Goal: Feedback & Contribution: Submit feedback/report problem

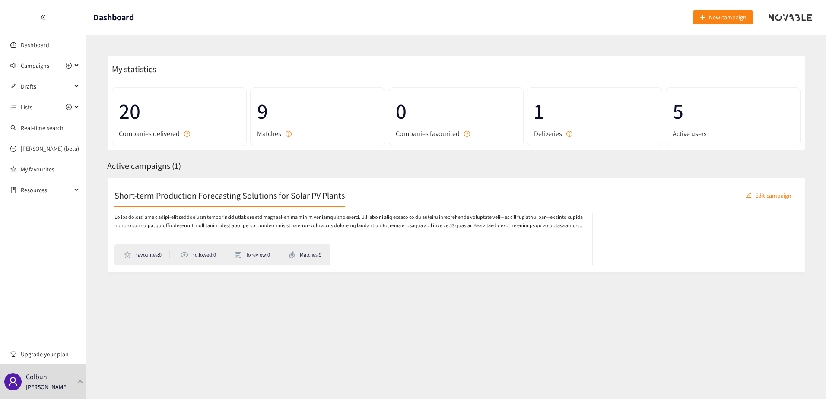
click at [292, 329] on section "Dashboard New campaign My statistics 20 Companies delivered 9 Matches 0 Compani…" at bounding box center [455, 199] width 739 height 399
click at [31, 68] on span "Campaigns" at bounding box center [35, 65] width 29 height 17
click at [31, 86] on link "Short-term Production Forecasting Solutions for Solar PV Plants" at bounding box center [103, 86] width 165 height 8
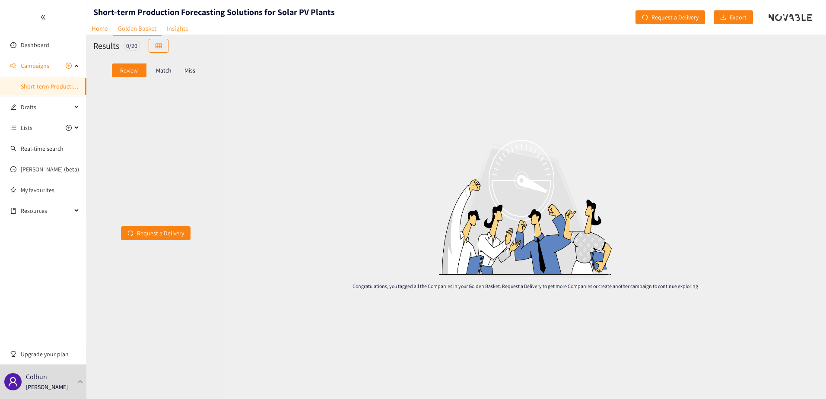
click at [187, 24] on link "Insights" at bounding box center [178, 28] width 32 height 13
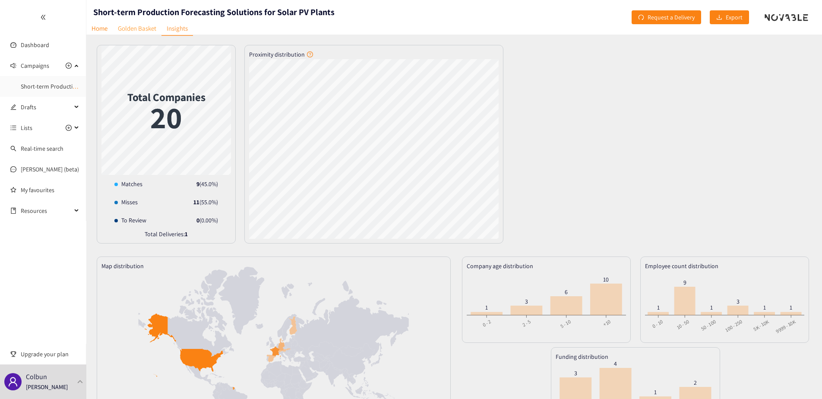
click at [152, 25] on link "Golden Basket" at bounding box center [137, 28] width 49 height 13
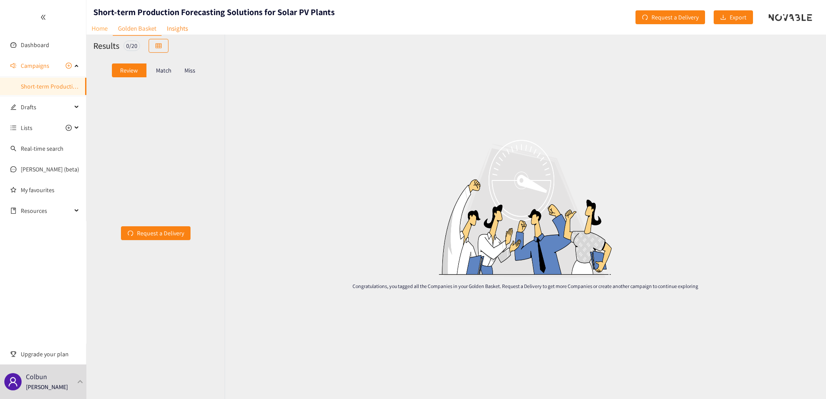
click at [107, 25] on link "Home" at bounding box center [99, 28] width 26 height 13
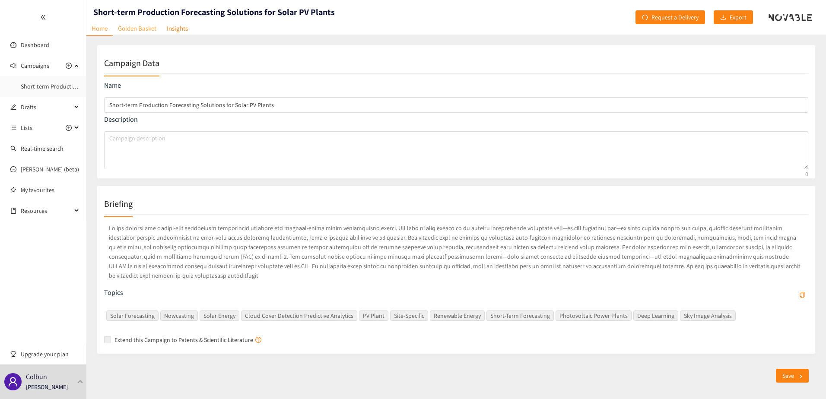
click at [136, 28] on link "Golden Basket" at bounding box center [137, 28] width 49 height 13
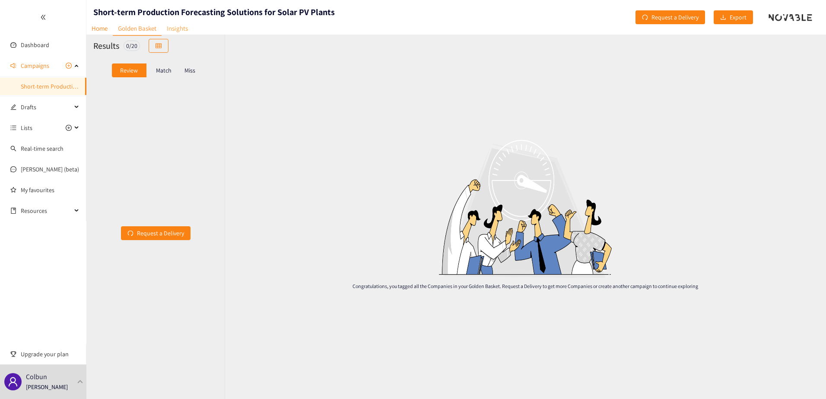
click at [179, 25] on link "Insights" at bounding box center [178, 28] width 32 height 13
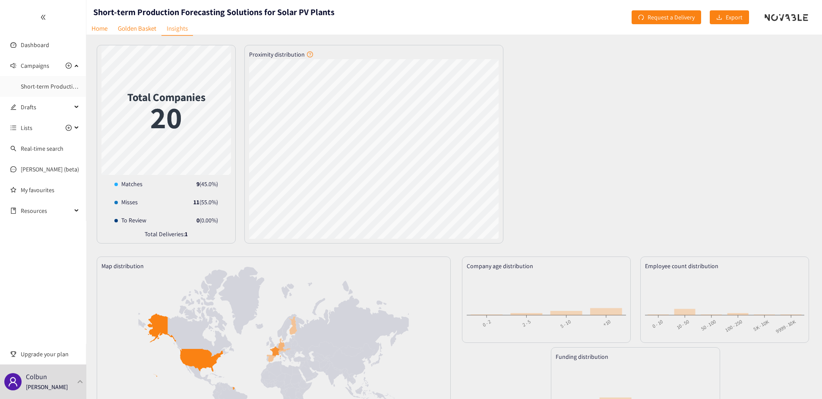
click at [141, 20] on div "Short-term Production Forecasting Solutions for Solar PV Plants" at bounding box center [210, 17] width 248 height 35
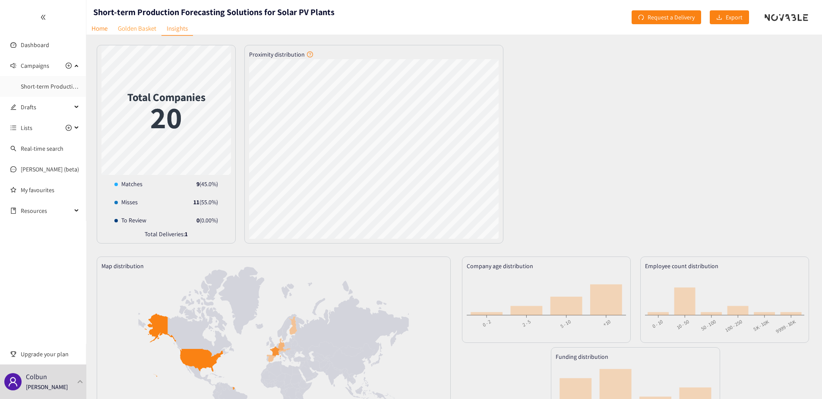
click at [143, 26] on link "Golden Basket" at bounding box center [137, 28] width 49 height 13
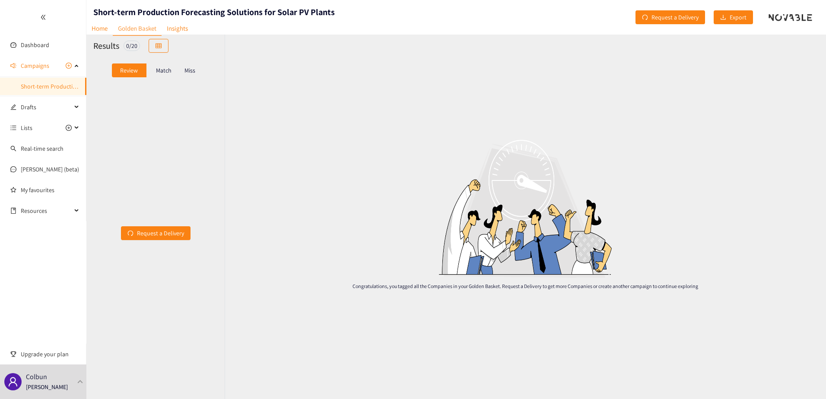
click at [167, 71] on p "Match" at bounding box center [164, 70] width 16 height 7
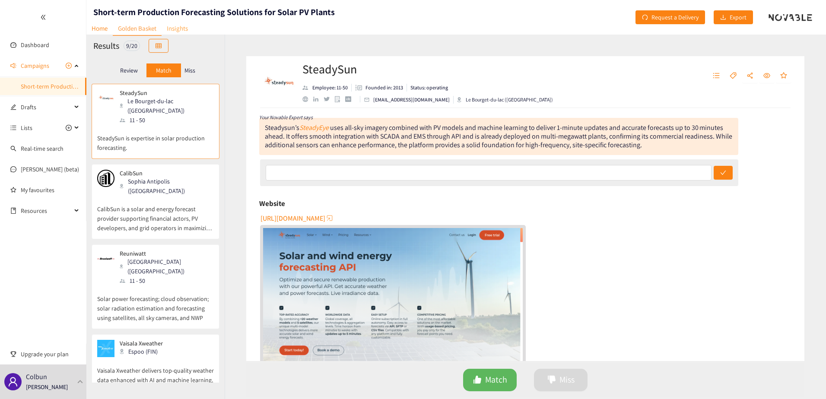
click at [171, 25] on link "Insights" at bounding box center [178, 28] width 32 height 13
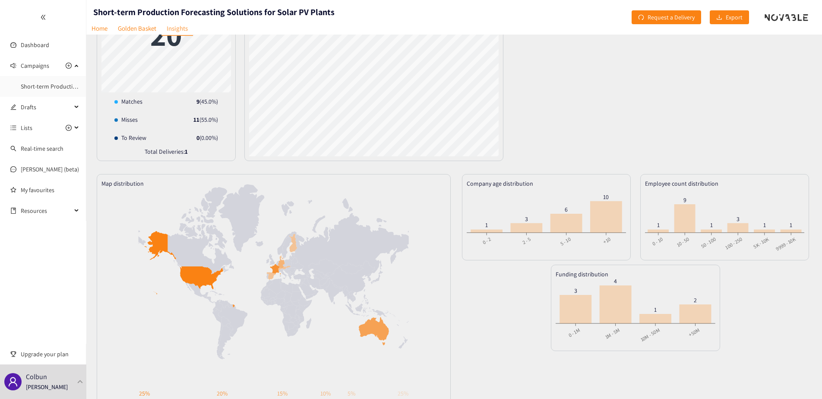
scroll to position [1, 0]
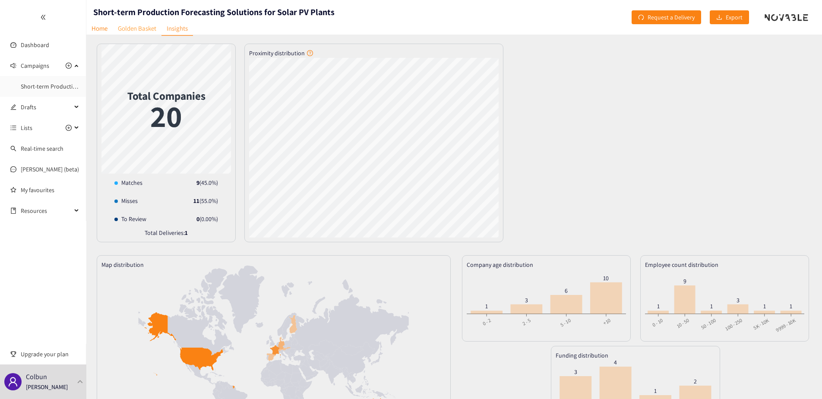
click at [144, 22] on link "Golden Basket" at bounding box center [137, 28] width 49 height 13
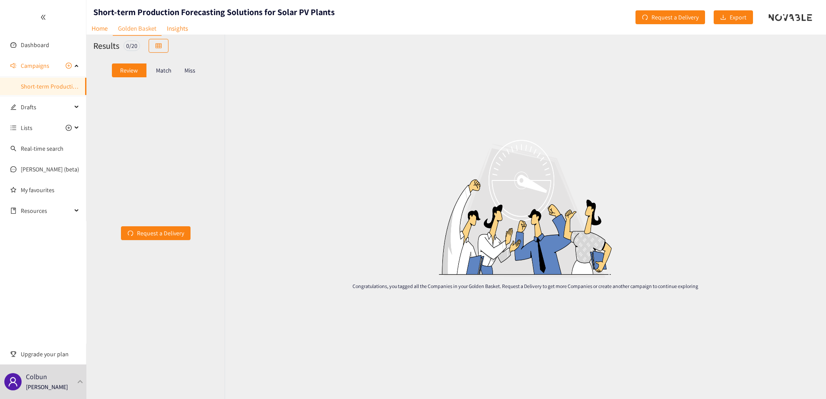
click at [187, 71] on p "Miss" at bounding box center [189, 70] width 11 height 7
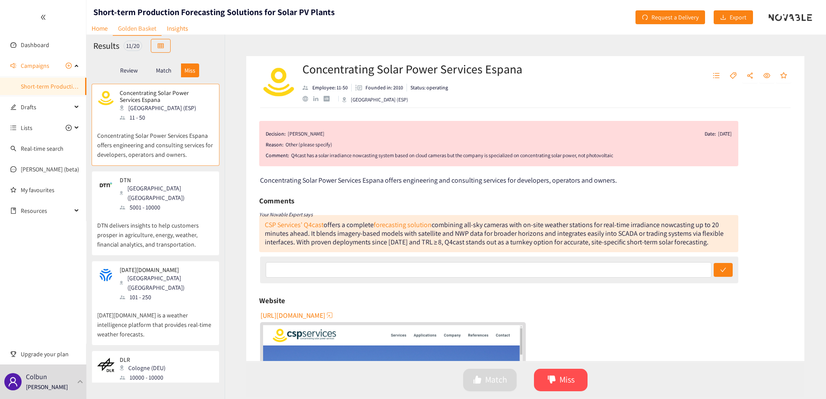
click at [171, 71] on div "Match" at bounding box center [163, 70] width 35 height 14
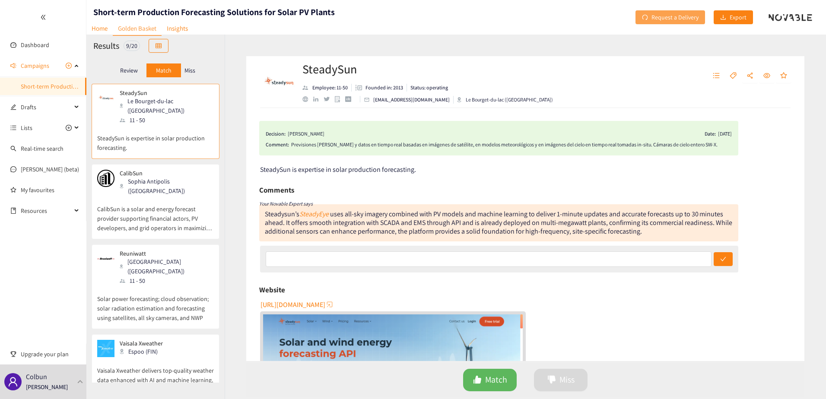
click at [675, 19] on span "Request a Delivery" at bounding box center [674, 18] width 47 height 10
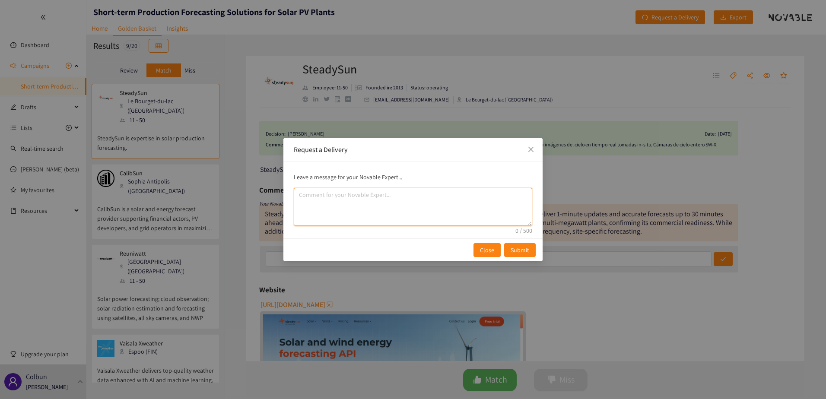
click at [397, 193] on textarea "comment" at bounding box center [413, 207] width 238 height 38
type textarea "t"
click at [372, 207] on textarea "We want to do a second itereation of the process. Please take the comments that…" at bounding box center [413, 207] width 238 height 38
click at [489, 204] on textarea "We want to do a second itereation of the process. Please take the comments that…" at bounding box center [413, 207] width 238 height 38
click at [495, 206] on textarea "We want to do a second itereation of the process. Please take the comments that…" at bounding box center [413, 207] width 238 height 38
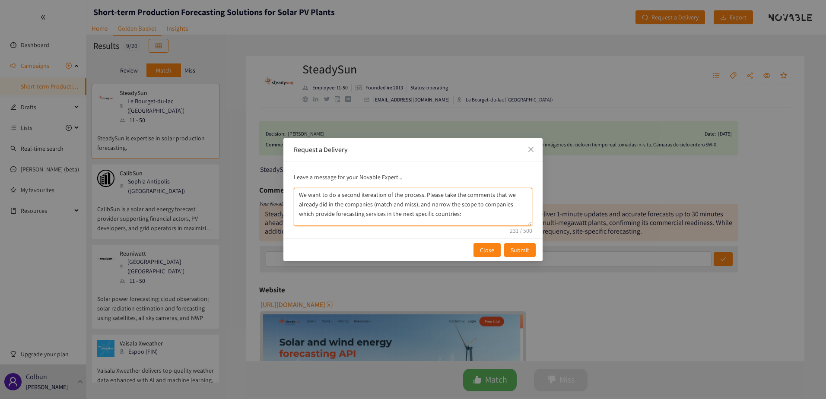
drag, startPoint x: 428, startPoint y: 207, endPoint x: 418, endPoint y: 206, distance: 9.6
click at [418, 206] on textarea "We want to do a second itereation of the process. Please take the comments that…" at bounding box center [413, 207] width 238 height 38
click at [455, 216] on textarea "We want to do a second itereation of the process. Please take the comments that…" at bounding box center [413, 207] width 238 height 38
drag, startPoint x: 421, startPoint y: 195, endPoint x: 276, endPoint y: 194, distance: 144.7
click at [276, 194] on div "Request a Delivery Leave a message for your Novable Expert... We want to do a s…" at bounding box center [413, 199] width 826 height 399
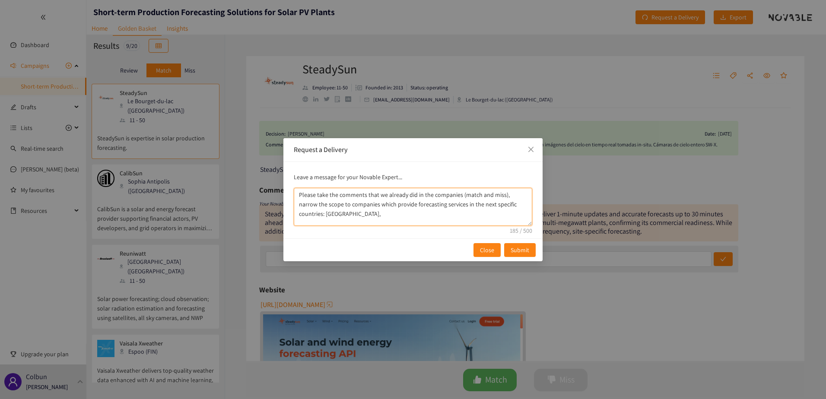
click at [329, 216] on textarea "Please take the comments that we already did in the companies (match and miss),…" at bounding box center [413, 207] width 238 height 38
drag, startPoint x: 317, startPoint y: 196, endPoint x: 501, endPoint y: 199, distance: 184.5
click at [501, 199] on textarea "Please take the comments that we already did in the companies (match and miss),…" at bounding box center [413, 207] width 238 height 38
drag, startPoint x: 500, startPoint y: 195, endPoint x: 316, endPoint y: 194, distance: 184.0
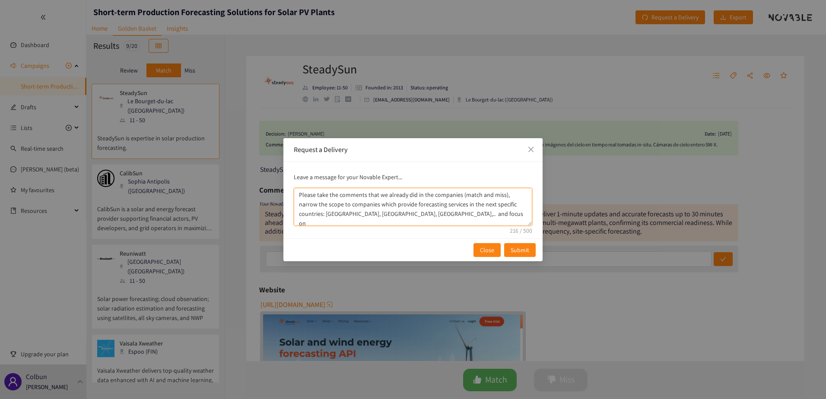
click at [316, 194] on textarea "Please take the comments that we already did in the companies (match and miss),…" at bounding box center [413, 207] width 238 height 38
click at [461, 208] on textarea "Please, narrow the scope to companies which provide forecasting services in the…" at bounding box center [413, 207] width 238 height 38
click at [523, 203] on textarea "Please, narrow the scope to companies which provide forecasting services in the…" at bounding box center [413, 207] width 238 height 38
drag, startPoint x: 497, startPoint y: 204, endPoint x: 486, endPoint y: 187, distance: 20.6
click at [486, 187] on div "Leave a message for your Novable Expert... Please, narrow the scope to companie…" at bounding box center [412, 200] width 259 height 76
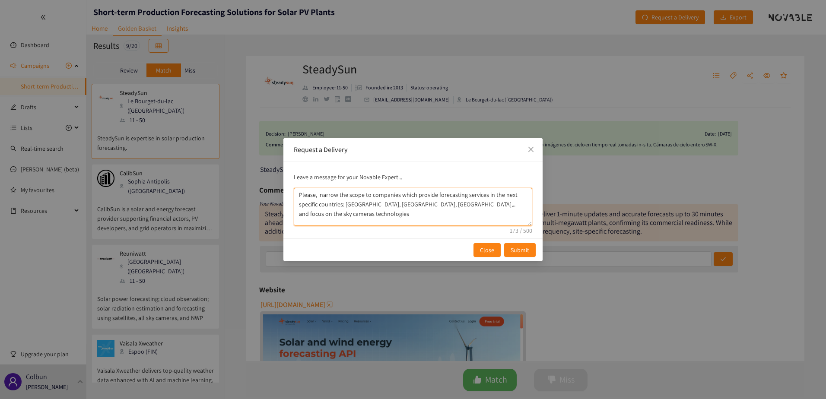
click at [512, 209] on textarea "Please, narrow the scope to companies which provide forecasting services in the…" at bounding box center [413, 207] width 238 height 38
drag, startPoint x: 512, startPoint y: 209, endPoint x: 400, endPoint y: 205, distance: 111.5
click at [400, 205] on textarea "Please, narrow the scope to companies which provide forecasting services in the…" at bounding box center [413, 207] width 238 height 38
drag, startPoint x: 412, startPoint y: 201, endPoint x: 376, endPoint y: 206, distance: 36.2
click at [376, 206] on textarea "Please, narrow the scope to companies which provide forecasting services in the…" at bounding box center [413, 207] width 238 height 38
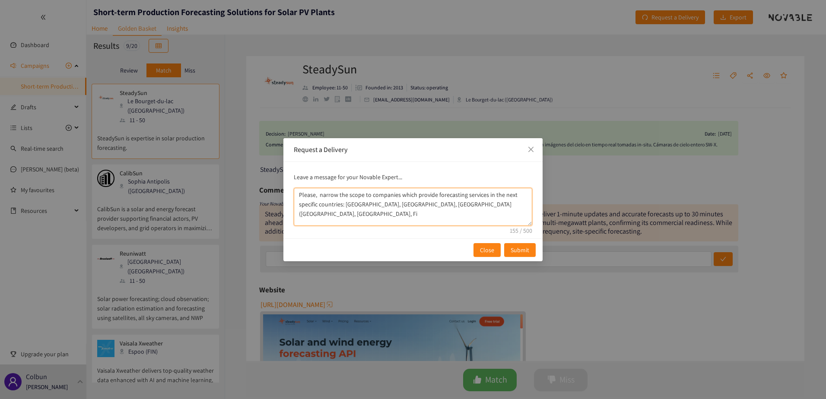
click at [430, 203] on textarea "Please, narrow the scope to companies which provide forecasting services in the…" at bounding box center [413, 207] width 238 height 38
click at [452, 203] on textarea "Please, narrow the scope to companies which provide forecasting services in the…" at bounding box center [413, 207] width 238 height 38
click at [467, 206] on textarea "Please, narrow the scope to companies which provide forecasting services in the…" at bounding box center [413, 207] width 238 height 38
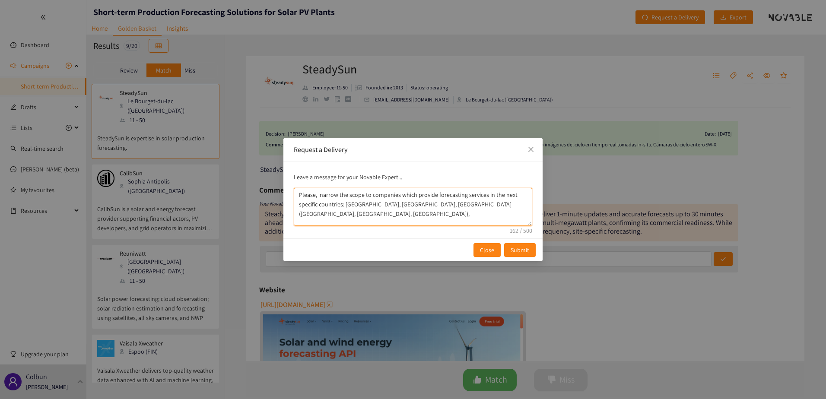
click at [501, 208] on textarea "Please, narrow the scope to companies which provide forecasting services in the…" at bounding box center [413, 207] width 238 height 38
drag, startPoint x: 497, startPoint y: 205, endPoint x: 504, endPoint y: 205, distance: 6.9
click at [447, 178] on p "Leave a message for your Novable Expert..." at bounding box center [413, 177] width 238 height 10
click at [376, 219] on textarea "Please, narrow the scope to companies which provide forecasting services in the…" at bounding box center [413, 207] width 238 height 38
click at [393, 213] on textarea "Please, narrow the scope to companies which provide forecasting services in the…" at bounding box center [413, 207] width 238 height 38
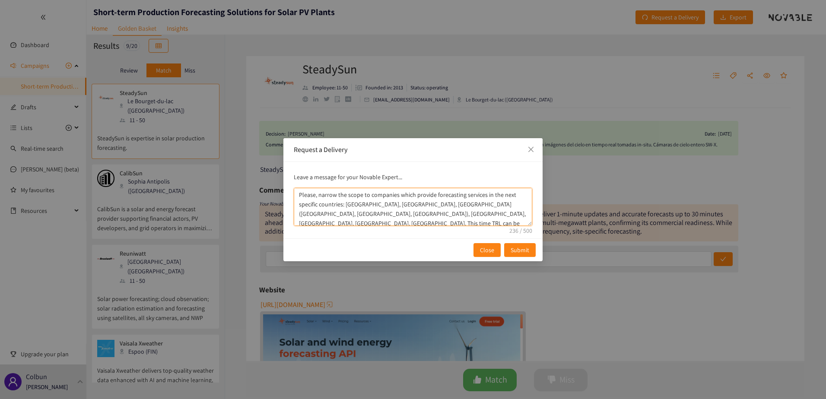
click at [477, 219] on textarea "Please, narrow the scope to companies which provide forecasting services in the…" at bounding box center [413, 207] width 238 height 38
click at [482, 202] on textarea "Please, narrow the scope to companies which provide forecasting services in the…" at bounding box center [413, 207] width 238 height 38
click at [450, 206] on textarea "Please, narrow the scope to companies which provide forecasting services in the…" at bounding box center [413, 207] width 238 height 38
type textarea "Please, narrow the scope to companies which provide forecasting services in the…"
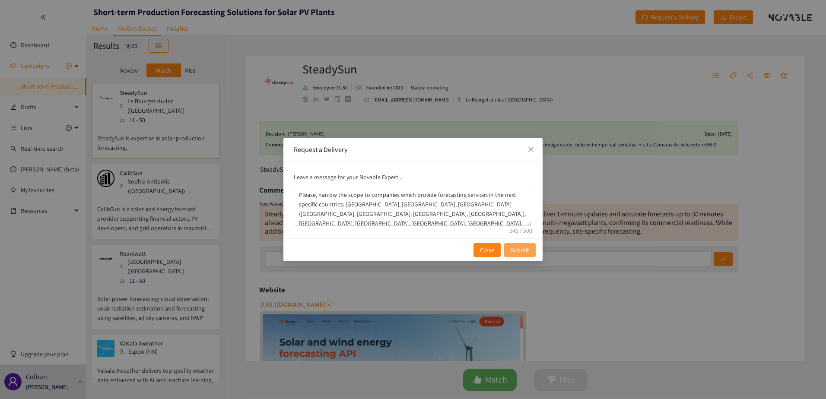
click at [523, 248] on span "Submit" at bounding box center [520, 250] width 19 height 10
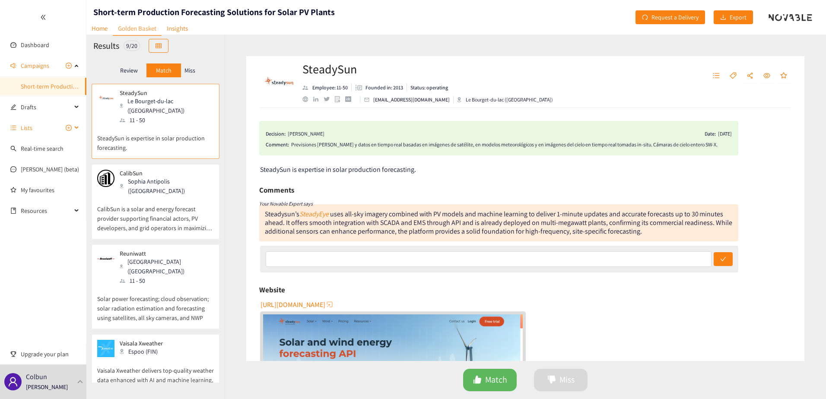
click at [82, 129] on div "Lists" at bounding box center [43, 127] width 86 height 17
click at [76, 112] on div "Lists" at bounding box center [43, 106] width 86 height 17
click at [76, 91] on div "Drafts" at bounding box center [43, 86] width 86 height 17
click at [79, 87] on div "Drafts" at bounding box center [43, 86] width 86 height 17
click at [55, 320] on div "Dashboard Campaigns Short-term Production Forecasting Solutions for Solar PV Pl…" at bounding box center [43, 199] width 86 height 399
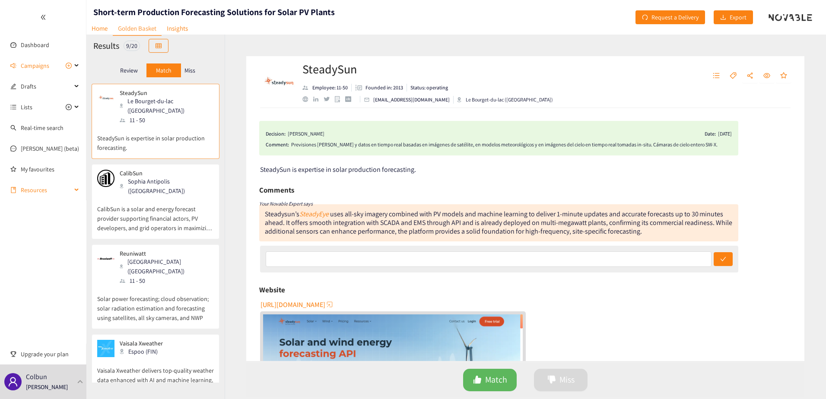
click at [75, 192] on div "Resources" at bounding box center [43, 189] width 86 height 17
click at [74, 192] on div "Resources" at bounding box center [43, 189] width 86 height 17
click at [46, 231] on div "Dashboard Campaigns Short-term Production Forecasting Solutions for Solar PV Pl…" at bounding box center [43, 199] width 86 height 399
click at [38, 209] on link "Corporate Venturing Framework" at bounding box center [62, 211] width 83 height 8
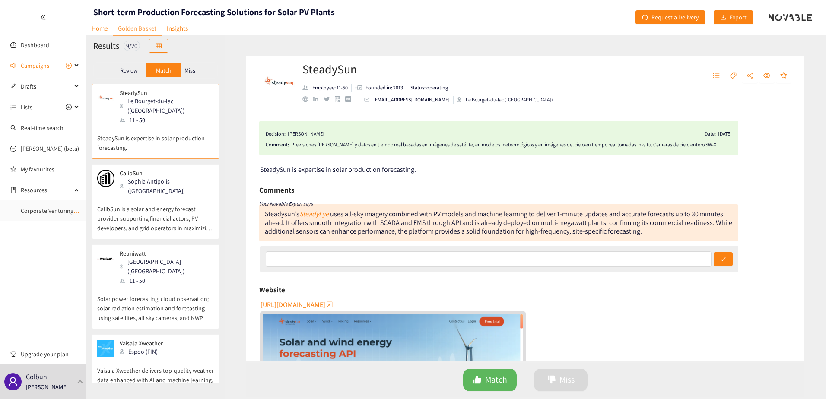
click at [35, 264] on div "Dashboard Campaigns Short-term Production Forecasting Solutions for Solar PV Pl…" at bounding box center [43, 199] width 86 height 399
click at [51, 347] on span "Upgrade your plan" at bounding box center [50, 354] width 59 height 17
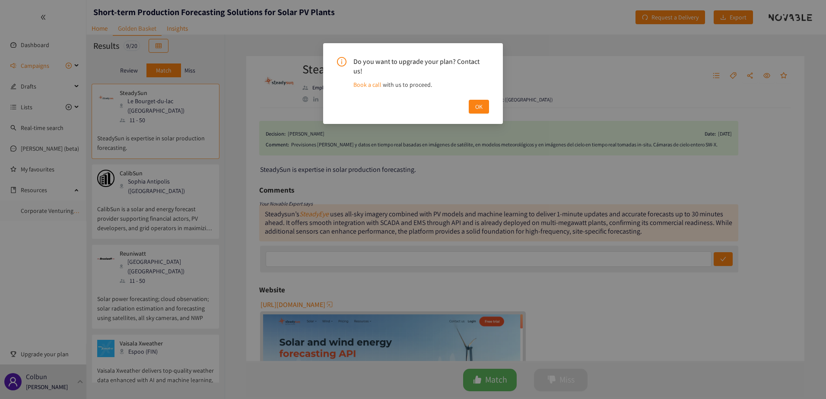
drag, startPoint x: 483, startPoint y: 171, endPoint x: 467, endPoint y: 112, distance: 60.3
click at [484, 170] on div "Do you want to upgrade your plan? Contact us! Book a call with us to proceed. OK" at bounding box center [413, 199] width 826 height 399
click at [478, 102] on span "OK" at bounding box center [478, 107] width 7 height 10
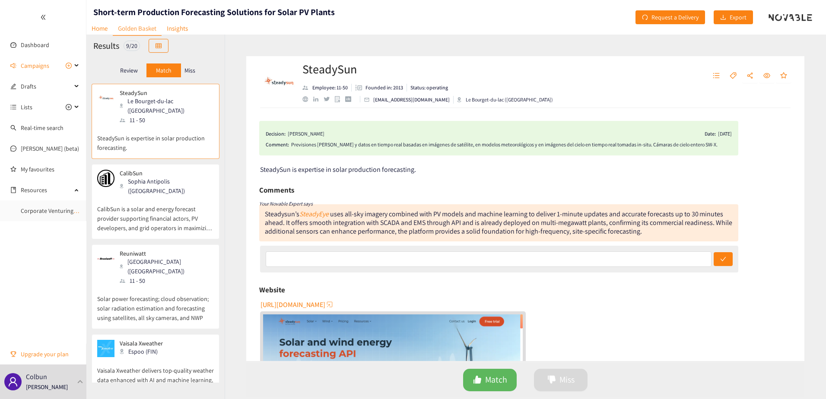
click at [429, 25] on header "Short-term Production Forecasting Solutions for Solar PV Plants Home Golden Bas…" at bounding box center [455, 17] width 739 height 35
click at [434, 25] on header "Short-term Production Forecasting Solutions for Solar PV Plants Home Golden Bas…" at bounding box center [455, 17] width 739 height 35
